Goal: Information Seeking & Learning: Understand process/instructions

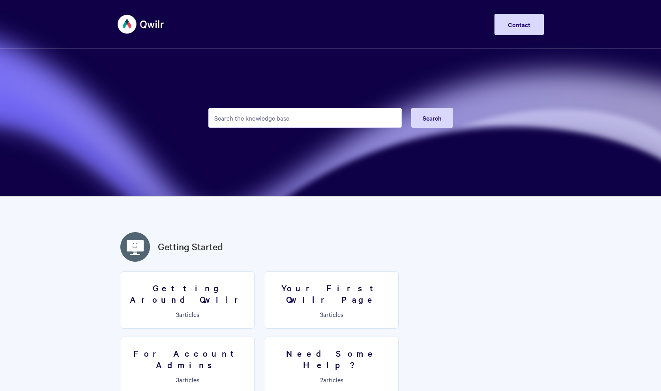
click at [299, 121] on input "Search the knowledge base" at bounding box center [304, 118] width 193 height 20
type input "deactivate"
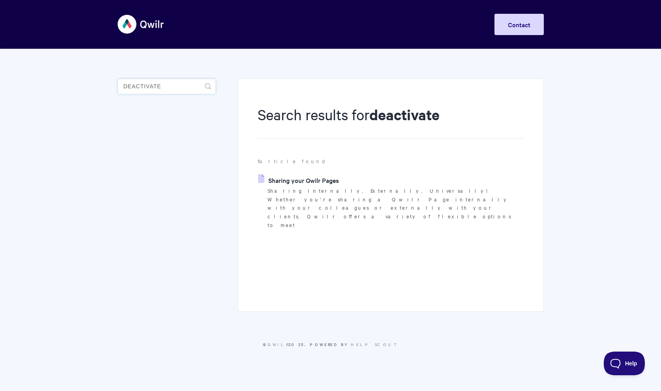
click at [172, 89] on input "deactivate" at bounding box center [167, 86] width 98 height 16
type input "cancel"
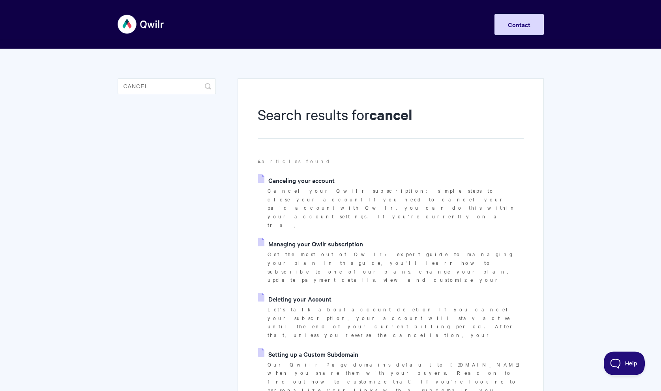
click at [313, 293] on li "Deleting your Account Let's talk about account deletion If you cancel your subs…" at bounding box center [390, 316] width 265 height 47
click at [314, 293] on link "Deleting your Account" at bounding box center [294, 299] width 73 height 12
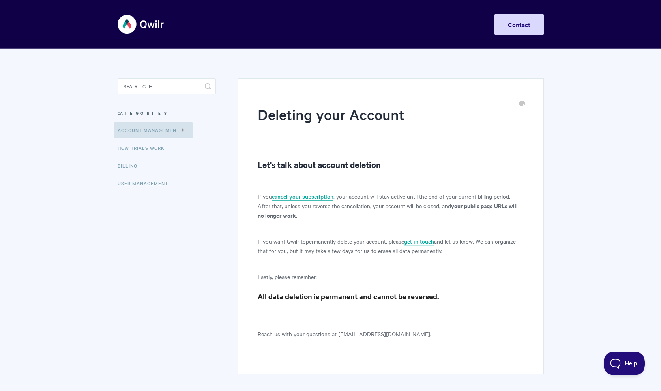
click at [304, 194] on link "cancel your subscription" at bounding box center [303, 196] width 62 height 9
